Goal: Task Accomplishment & Management: Manage account settings

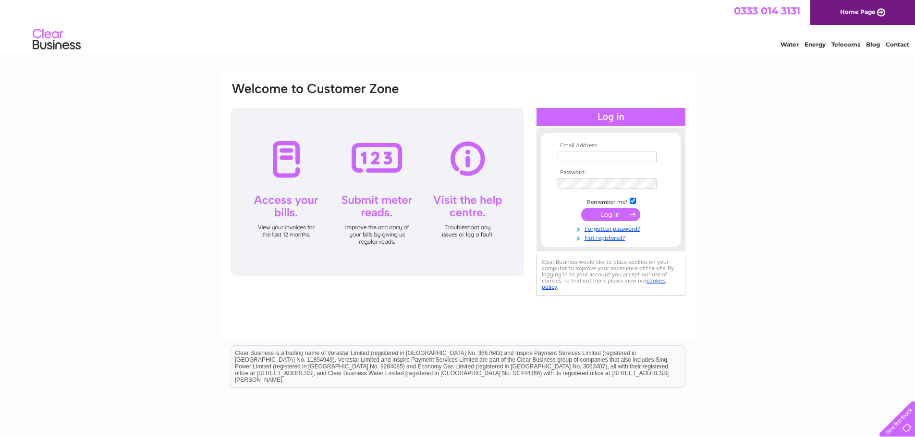
click at [591, 156] on input "text" at bounding box center [606, 157] width 99 height 11
type input "ust@inteb.uk"
click at [612, 221] on input "submit" at bounding box center [610, 214] width 59 height 13
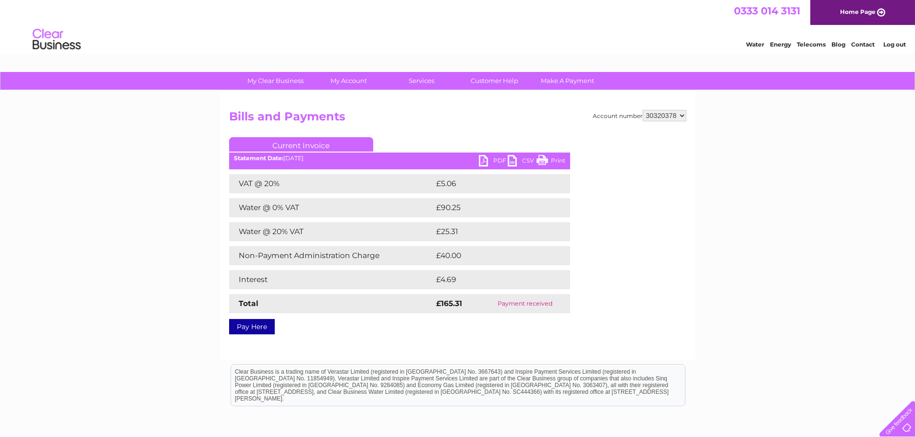
click at [494, 162] on link "PDF" at bounding box center [493, 162] width 29 height 14
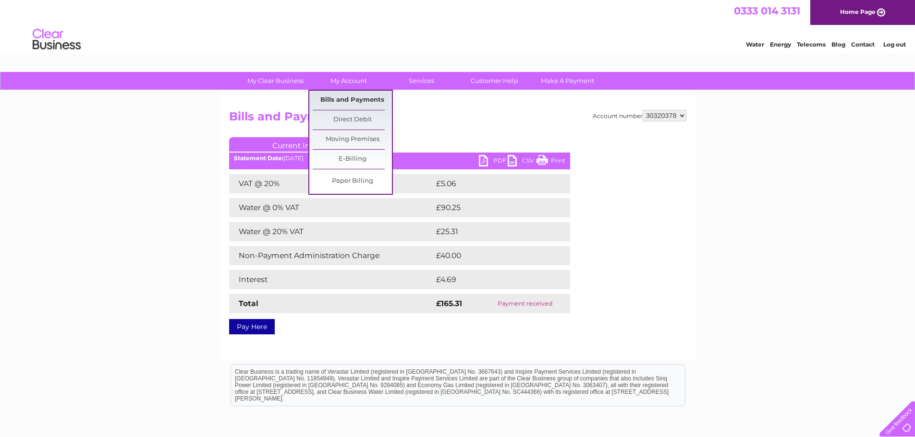
click at [344, 98] on link "Bills and Payments" at bounding box center [352, 100] width 79 height 19
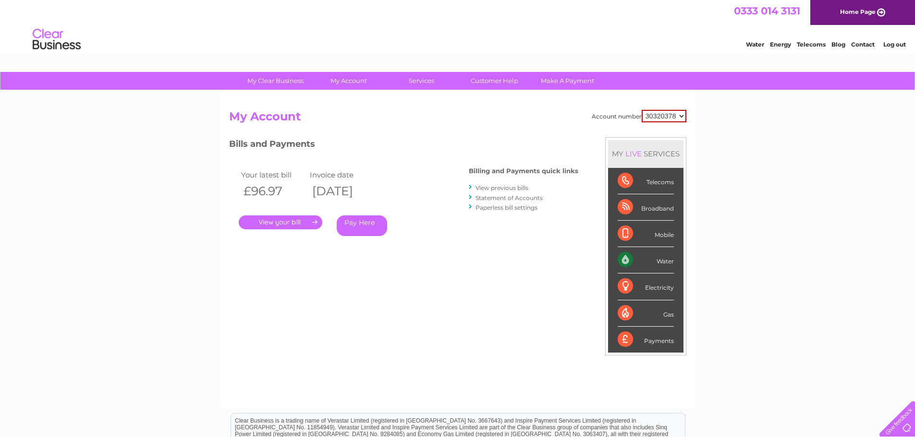
click at [294, 222] on link "." at bounding box center [281, 223] width 84 height 14
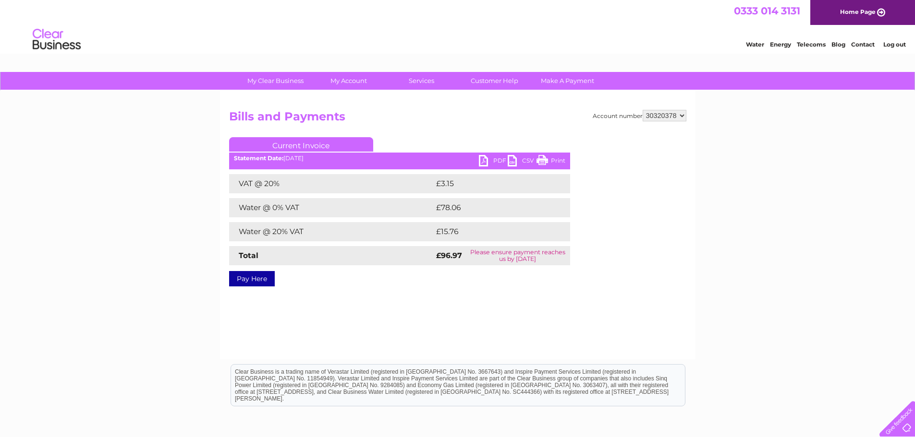
click at [488, 158] on link "PDF" at bounding box center [493, 162] width 29 height 14
